Goal: Transaction & Acquisition: Purchase product/service

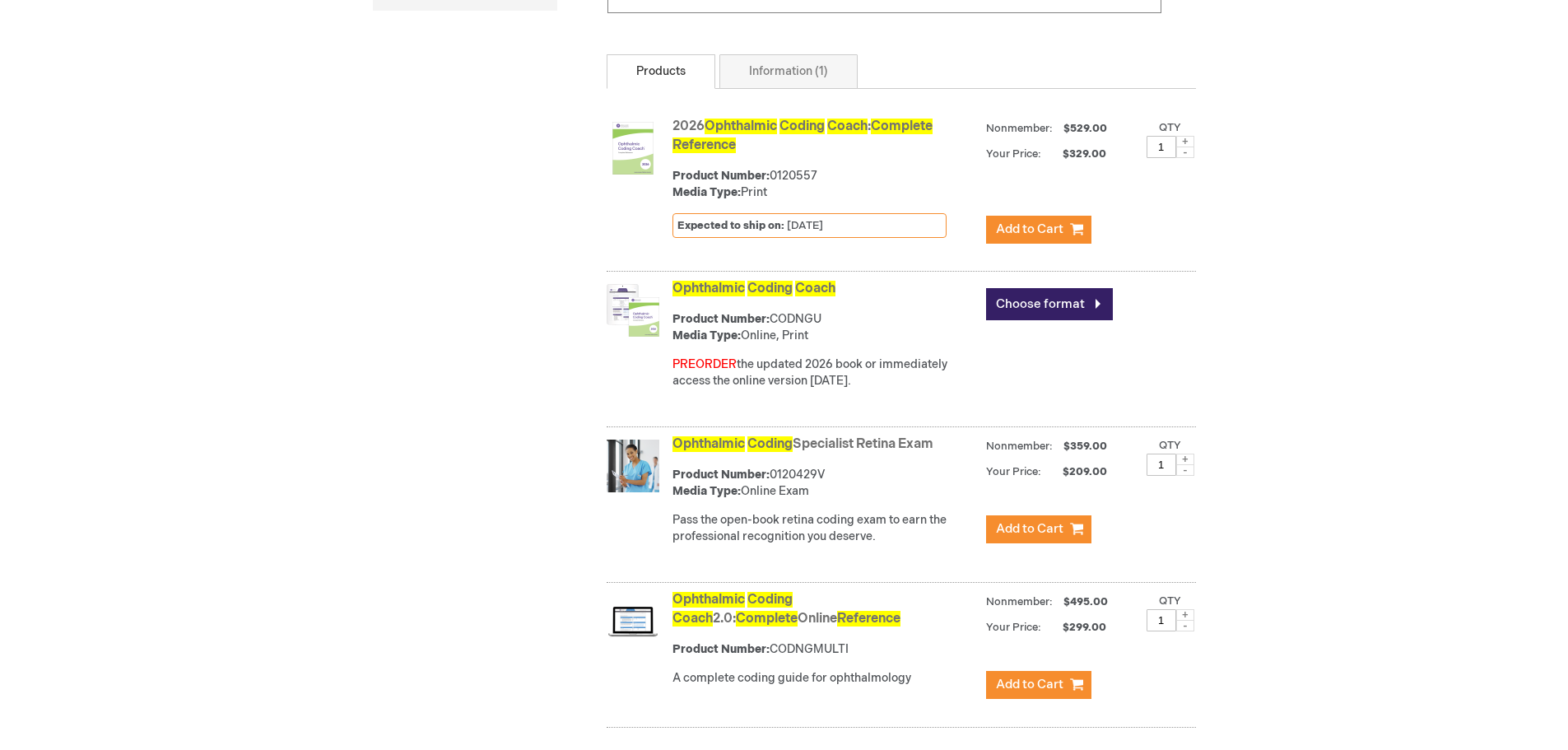
scroll to position [576, 0]
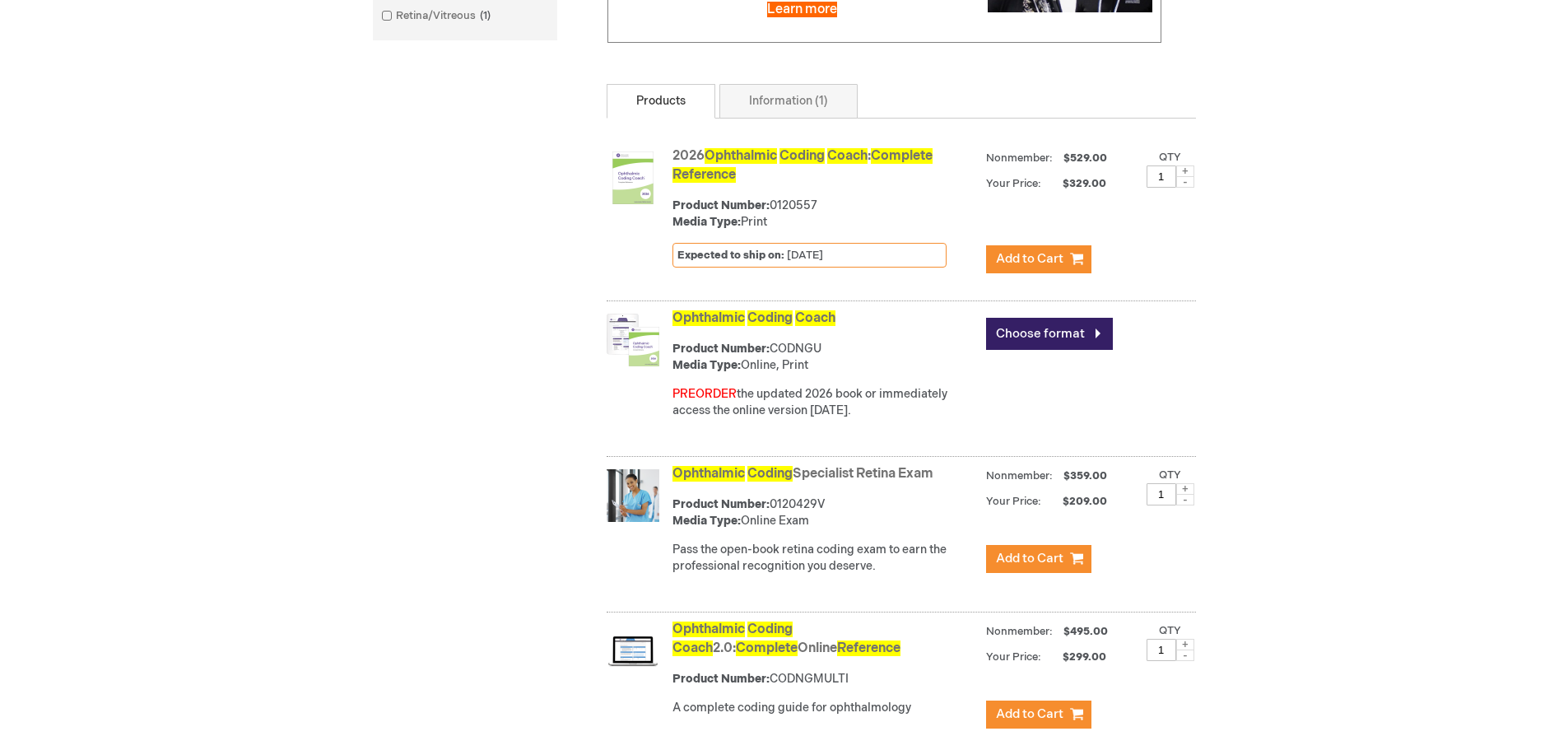
click at [786, 326] on link "Ophthalmic Coding Coach" at bounding box center [754, 318] width 163 height 16
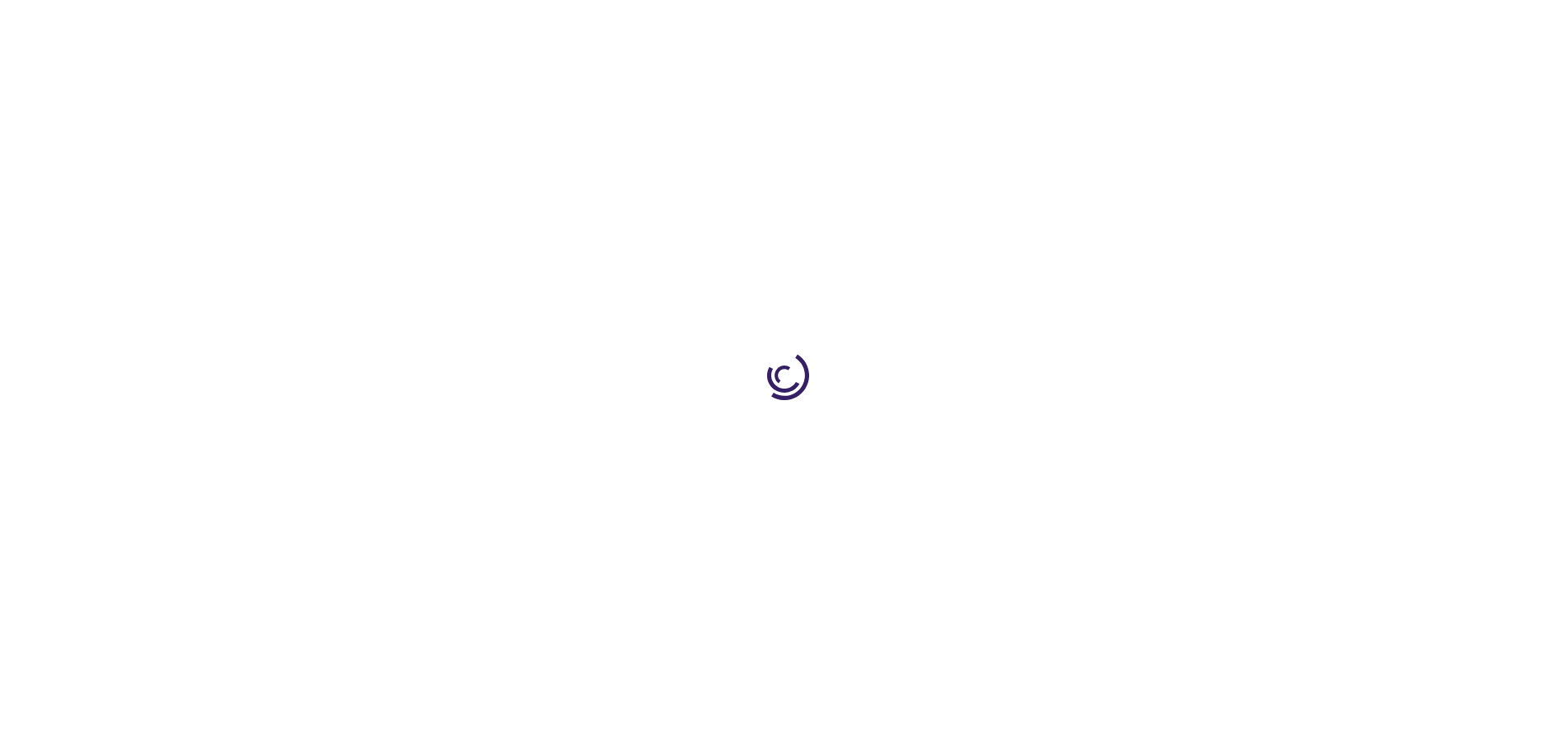
type input "0"
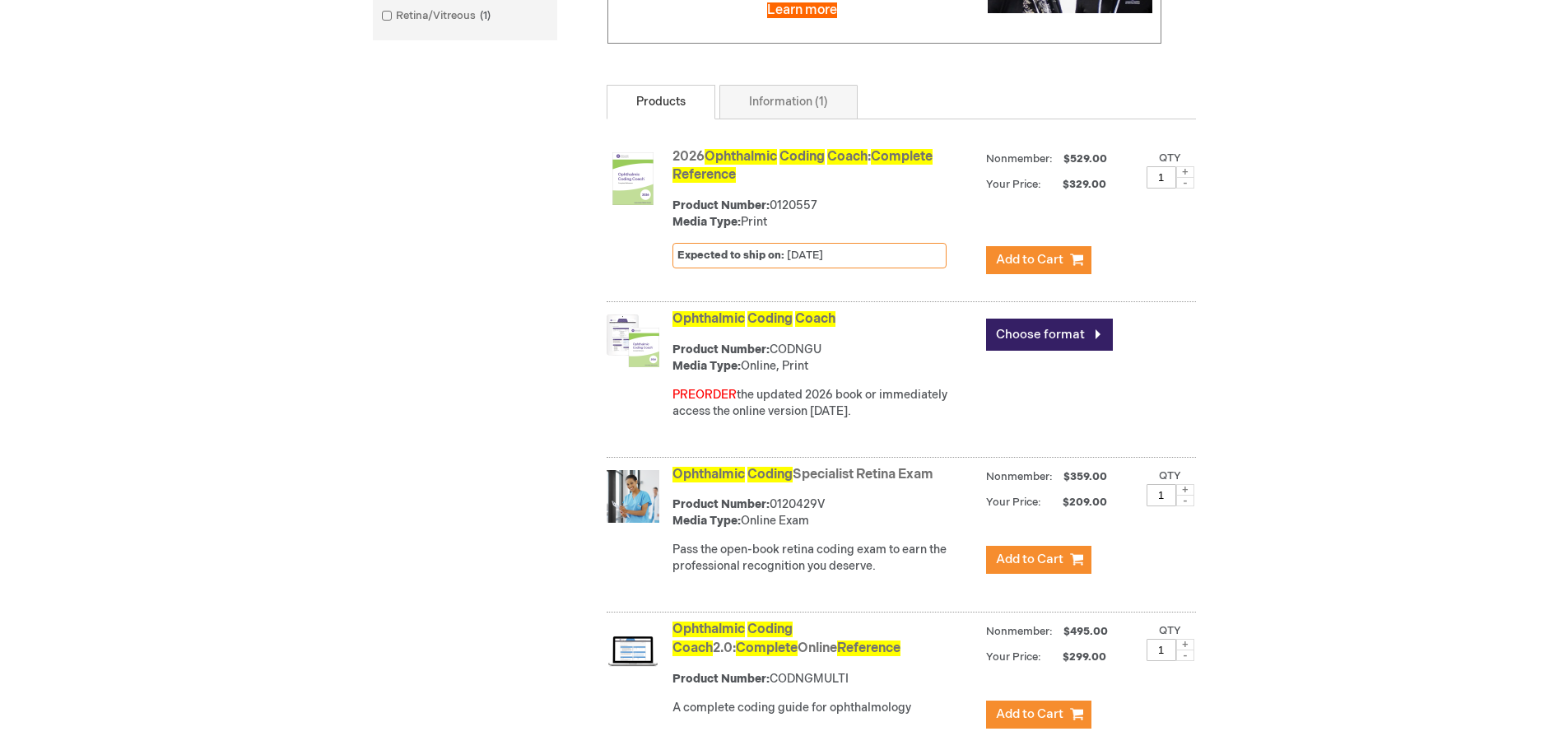
click at [792, 164] on span "Coding" at bounding box center [803, 156] width 46 height 16
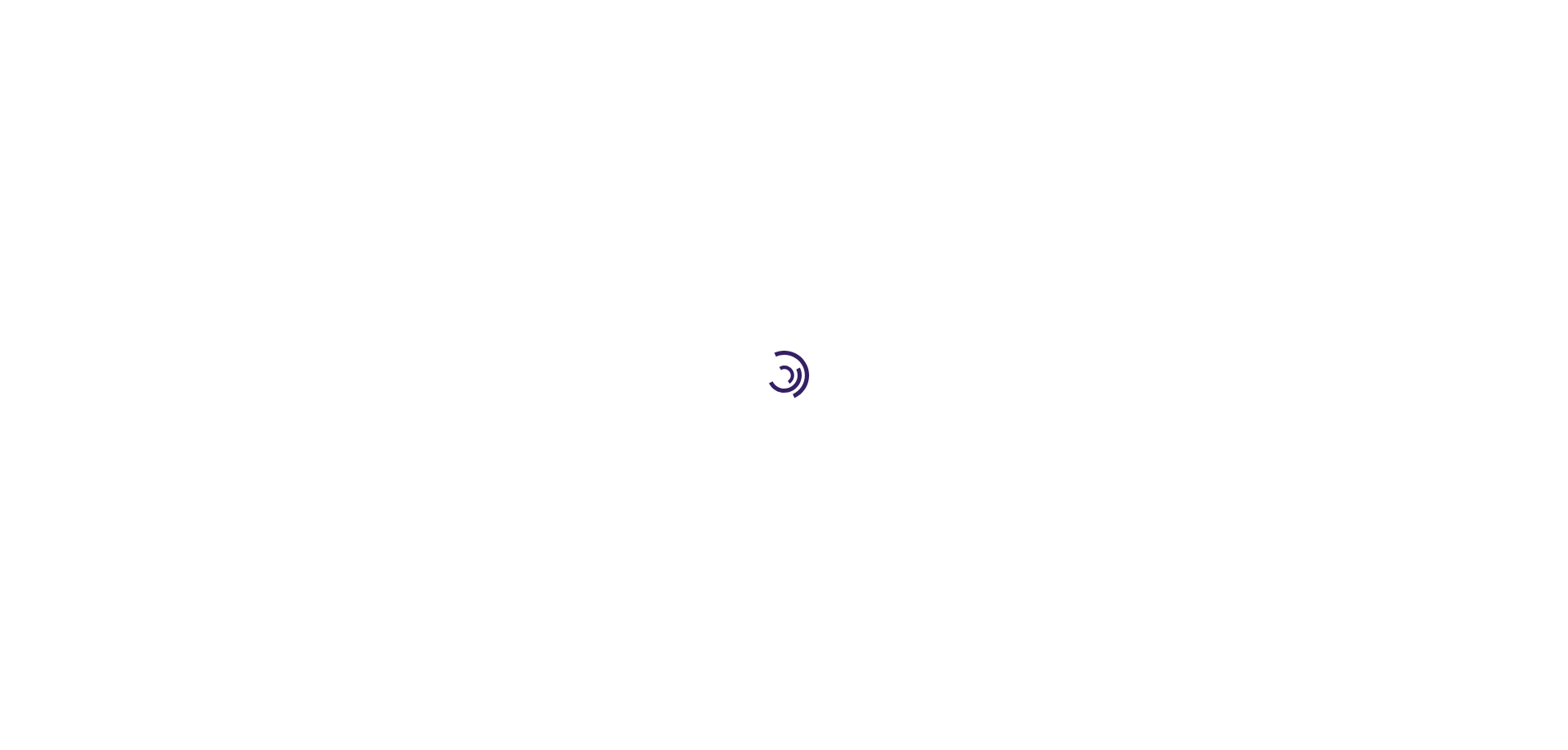
type input "0"
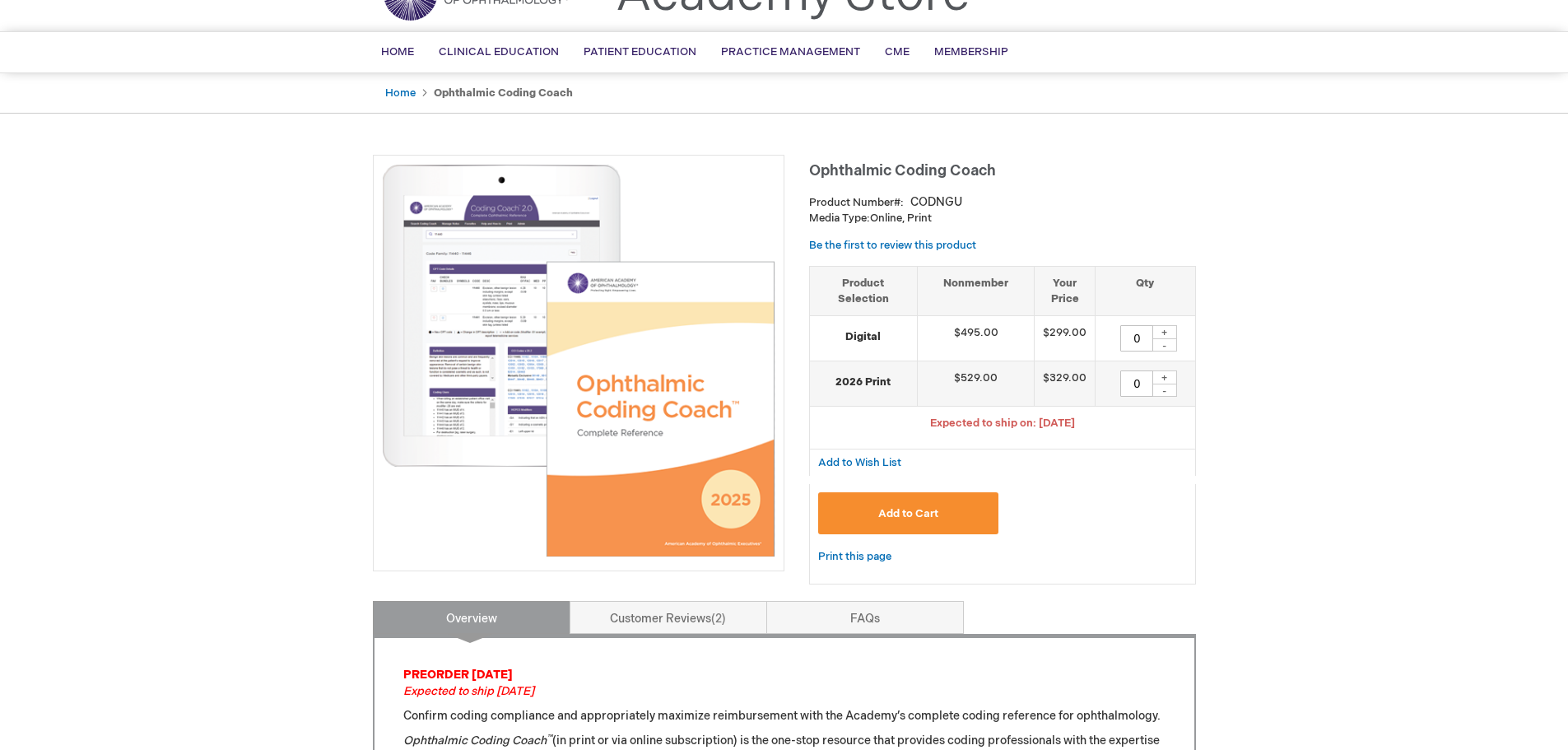
scroll to position [82, 0]
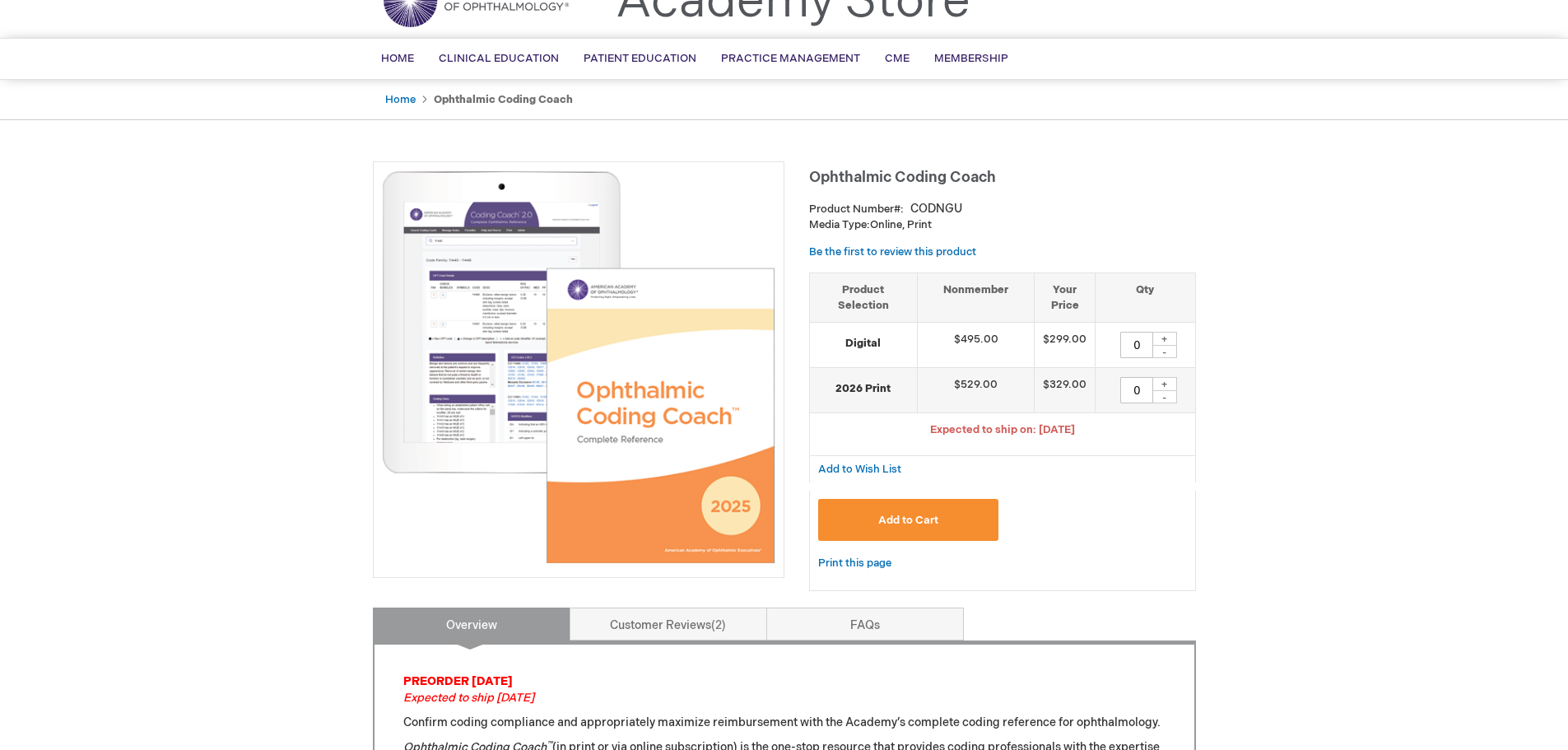
click at [498, 381] on img at bounding box center [578, 367] width 394 height 394
click at [526, 370] on img at bounding box center [578, 367] width 394 height 394
